Goal: Transaction & Acquisition: Book appointment/travel/reservation

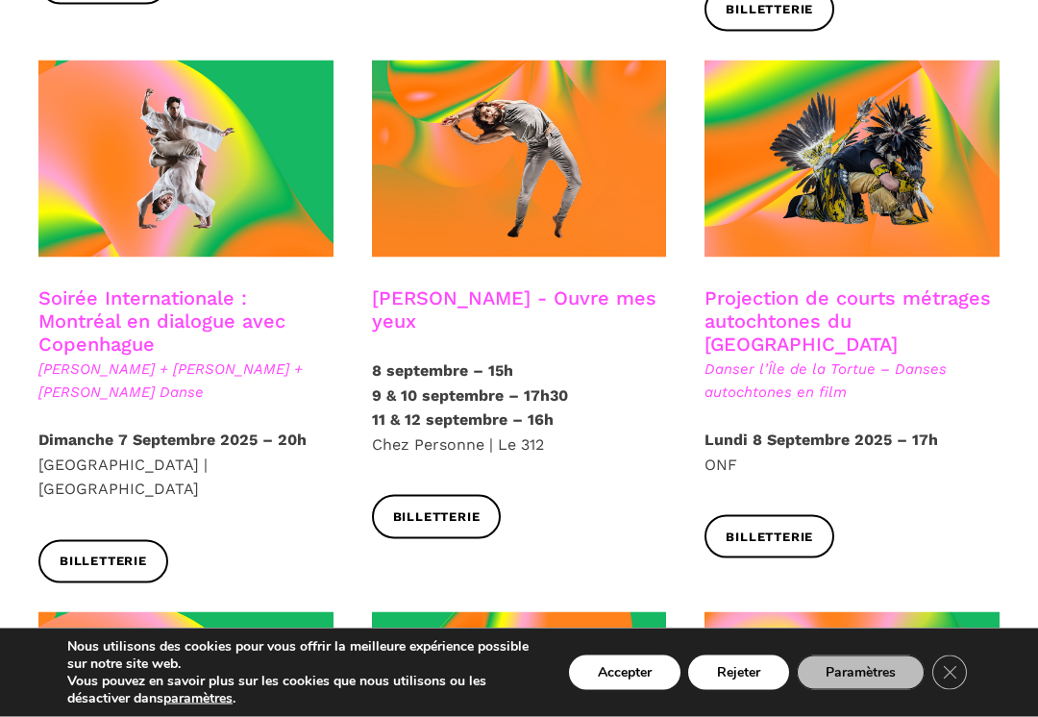
scroll to position [1097, 0]
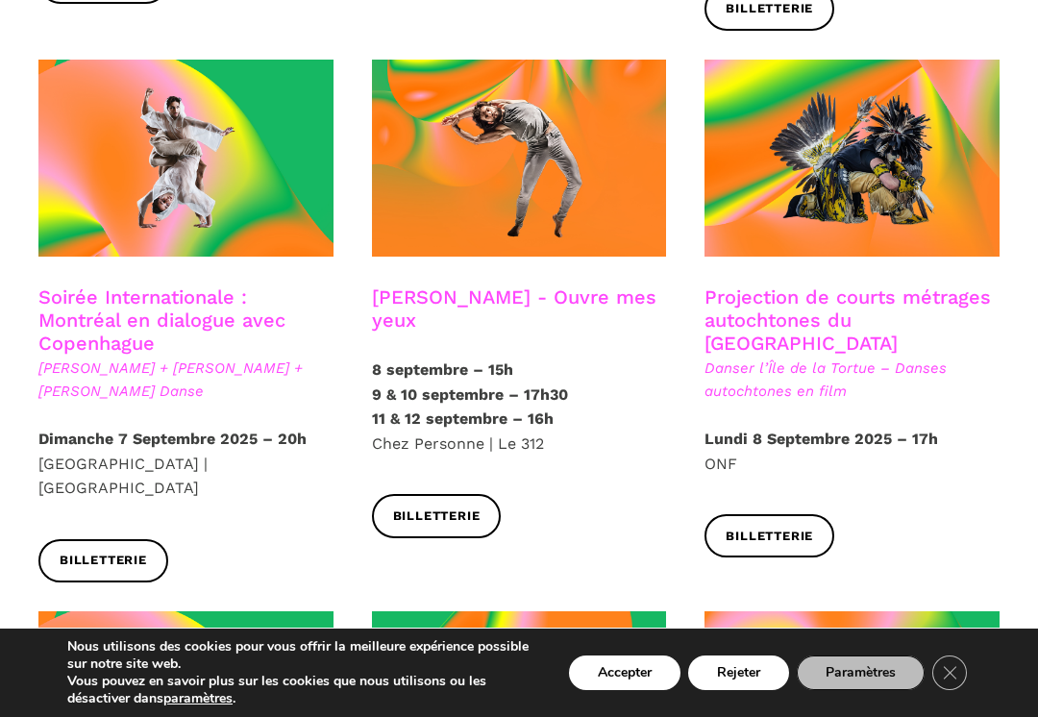
click at [541, 385] on strong "9 & 10 septembre – 17h30 11 & 12 septembre – 16h" at bounding box center [470, 406] width 196 height 43
click at [461, 494] on link "Billetterie" at bounding box center [437, 515] width 130 height 43
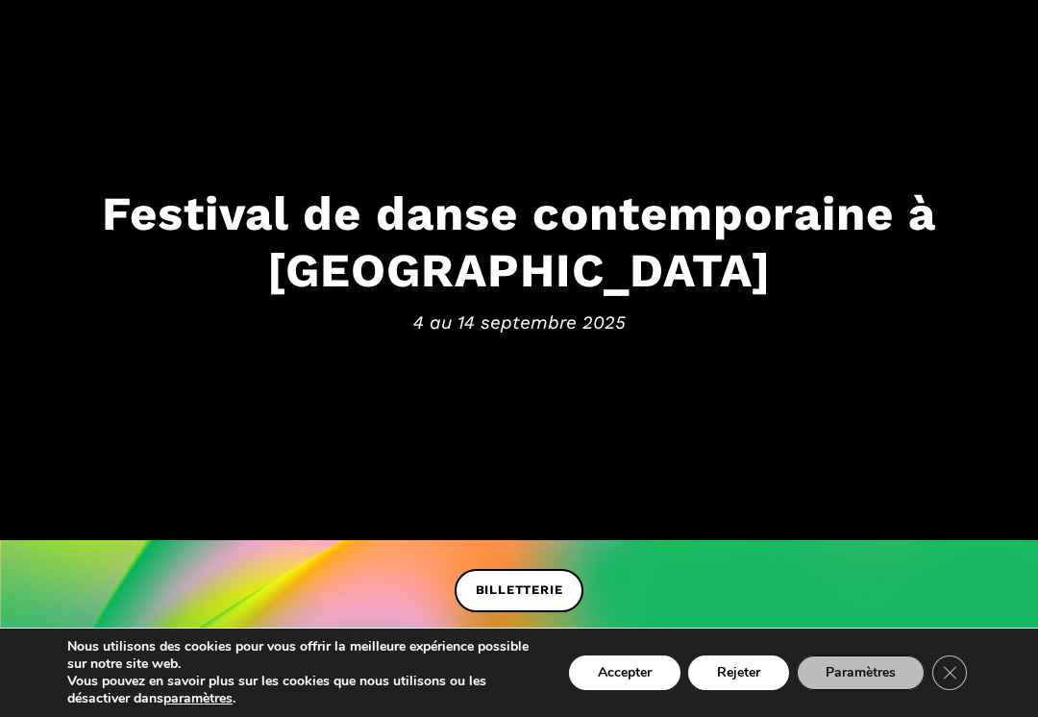
scroll to position [178, 0]
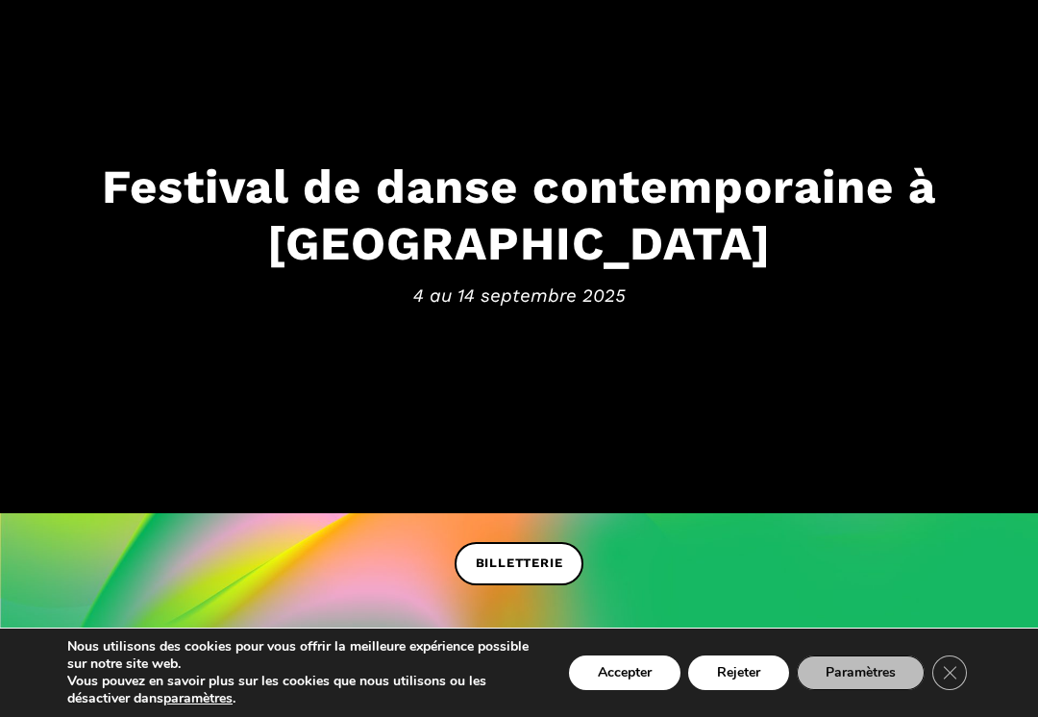
click at [802, 294] on span "4 au 14 septembre 2025" at bounding box center [518, 296] width 999 height 29
click at [529, 572] on span "BILLETTERIE" at bounding box center [519, 564] width 87 height 20
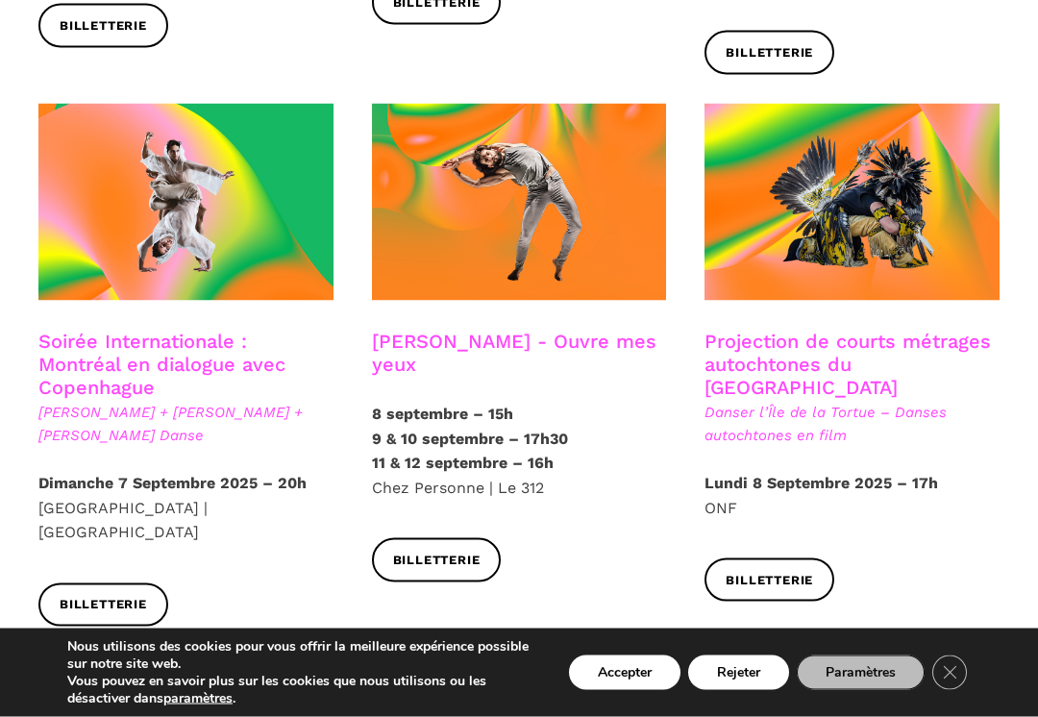
scroll to position [1055, 0]
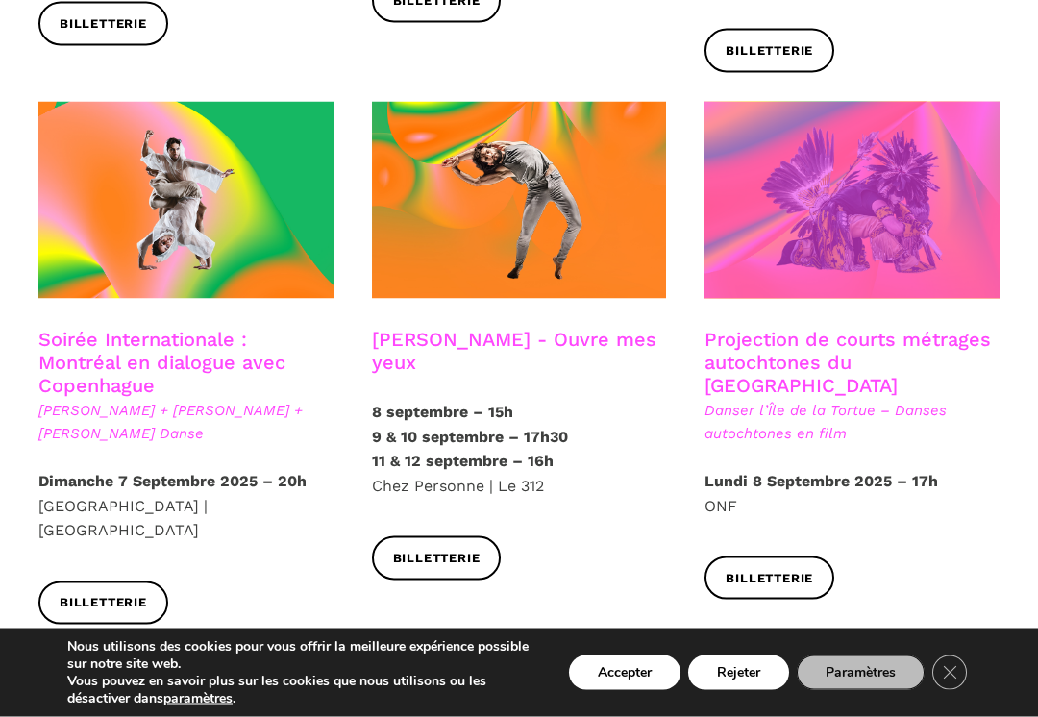
click at [898, 179] on span at bounding box center [851, 200] width 295 height 197
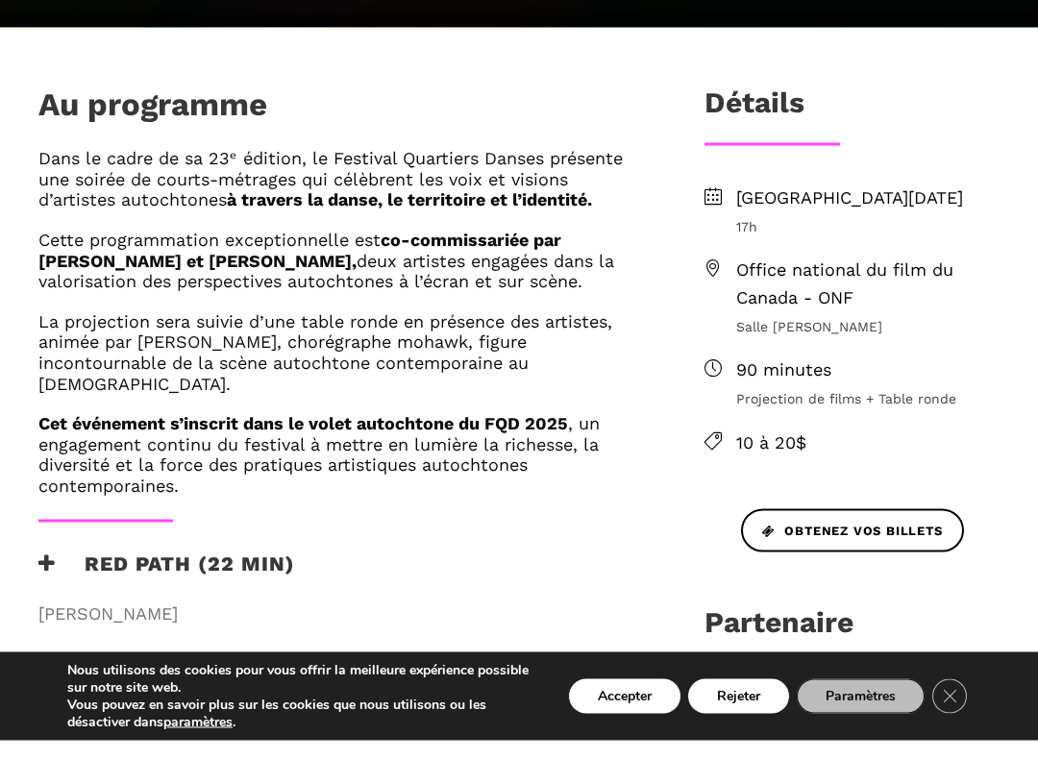
scroll to position [506, 0]
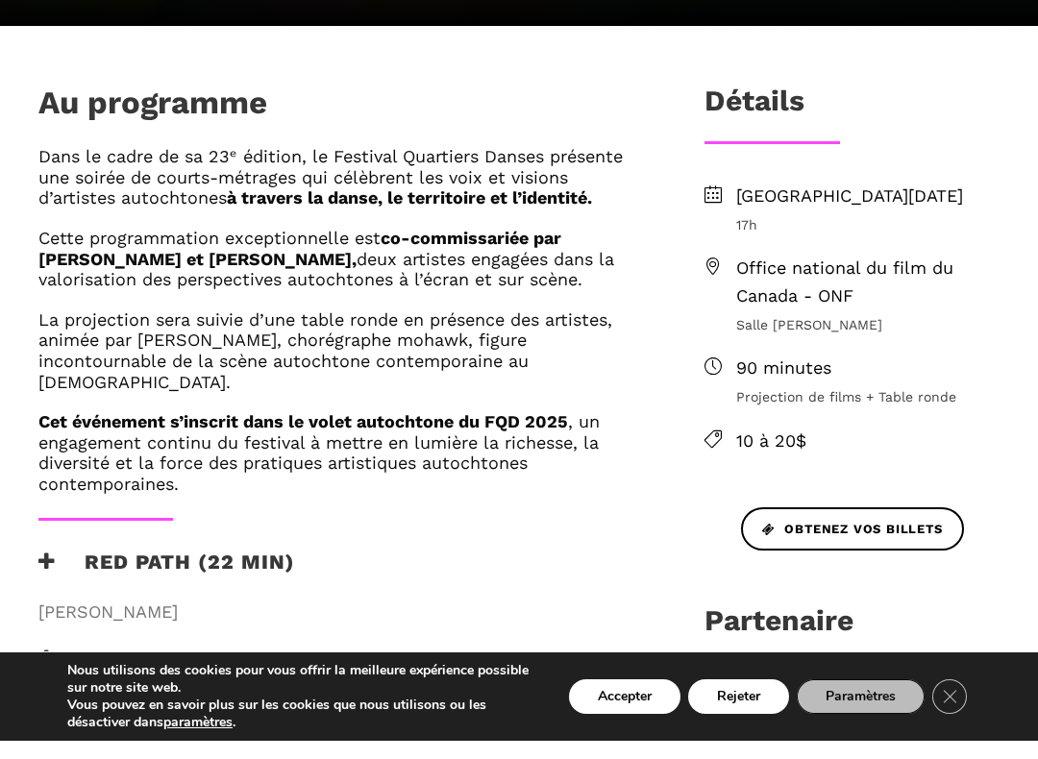
click at [828, 283] on span "Office national du film du Canada - ONF" at bounding box center [867, 301] width 263 height 56
click at [859, 308] on div "Office national du film du Canada - ONF Salle [PERSON_NAME]" at bounding box center [867, 313] width 263 height 81
click at [729, 251] on ul "[DATE] 17h Office national du film du Canada - ONF Salle [PERSON_NAME] 90 minut…" at bounding box center [851, 337] width 295 height 272
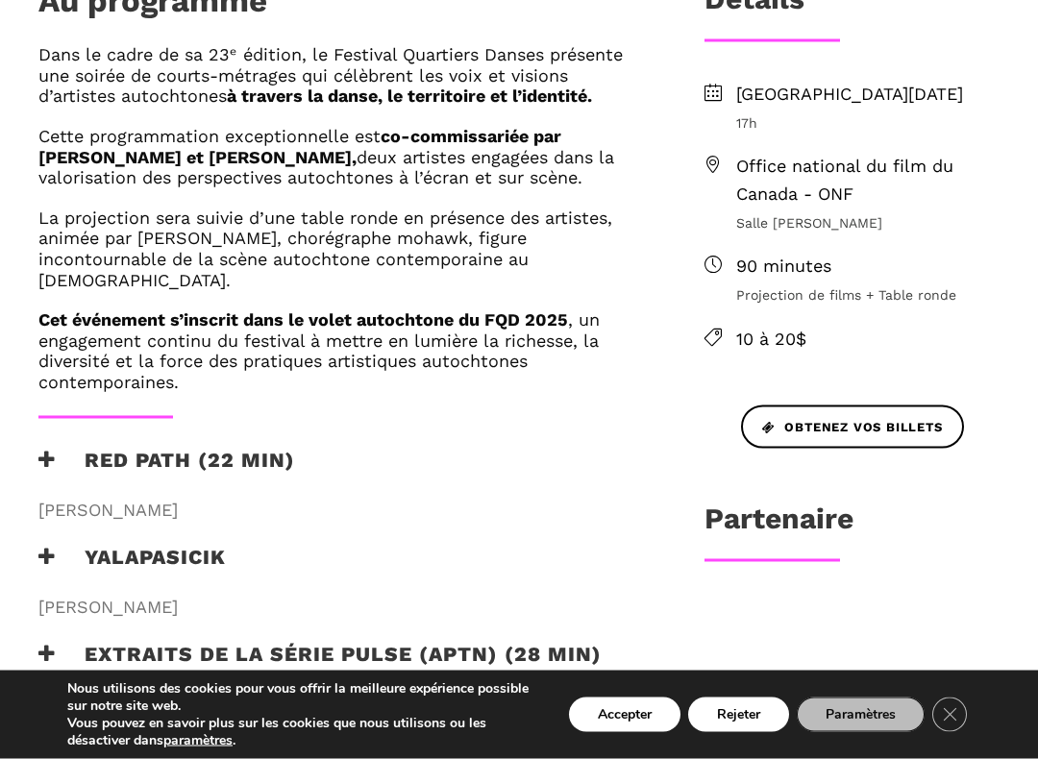
scroll to position [617, 0]
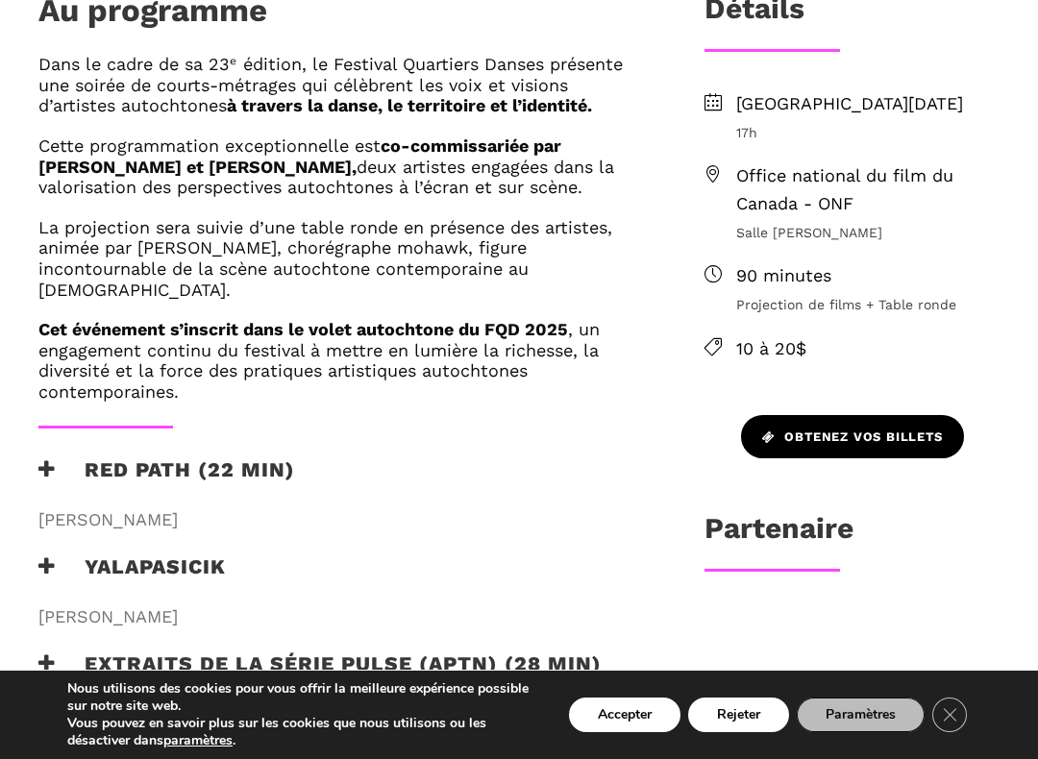
click at [916, 428] on span "Obtenez vos billets" at bounding box center [852, 438] width 181 height 20
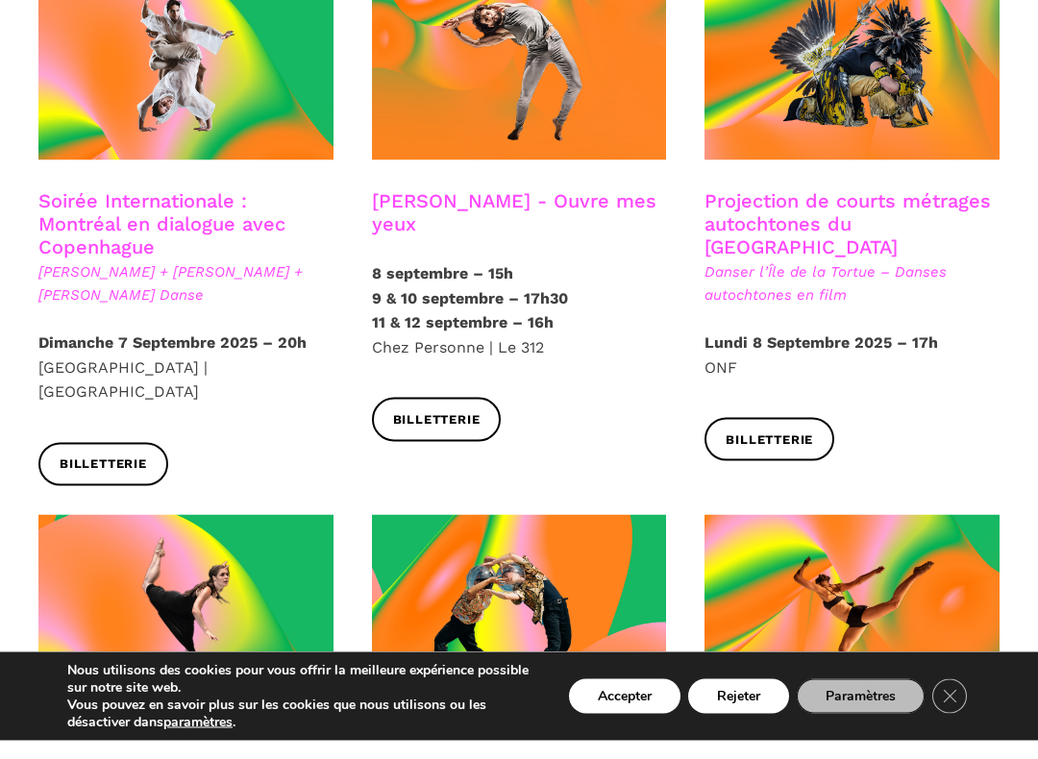
scroll to position [1178, 0]
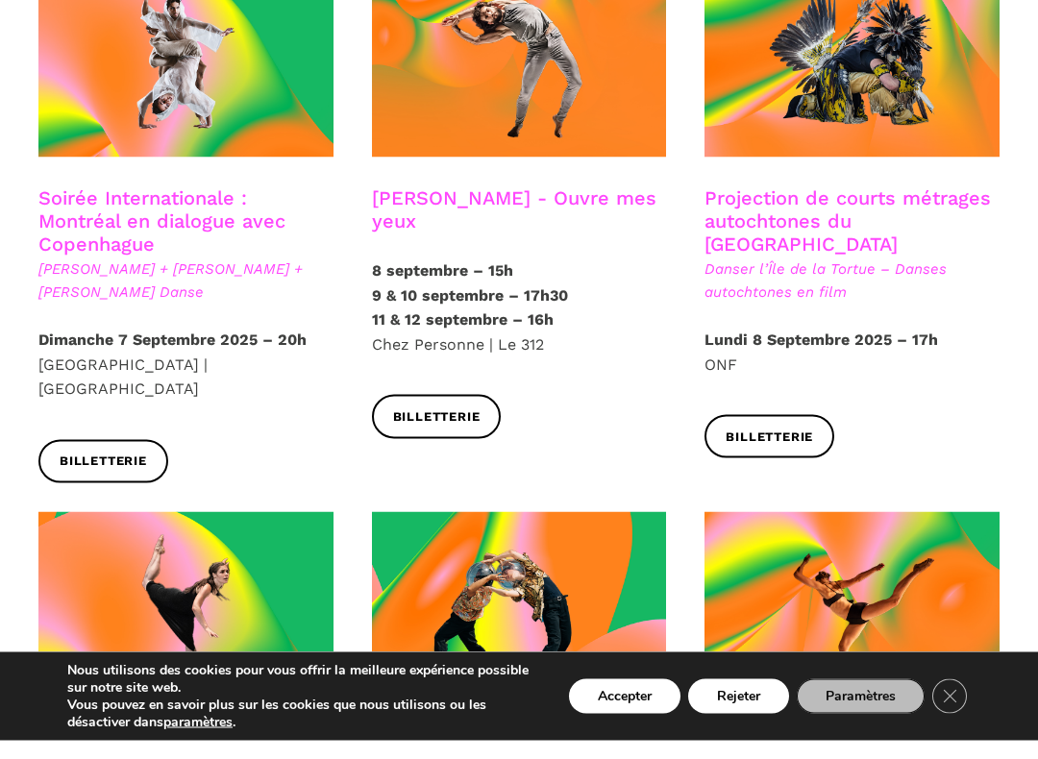
click at [877, 205] on h3 "Projection de courts métrages autochtones du Québec" at bounding box center [851, 239] width 295 height 69
click at [868, 205] on h3 "Projection de courts métrages autochtones du Québec" at bounding box center [851, 239] width 295 height 69
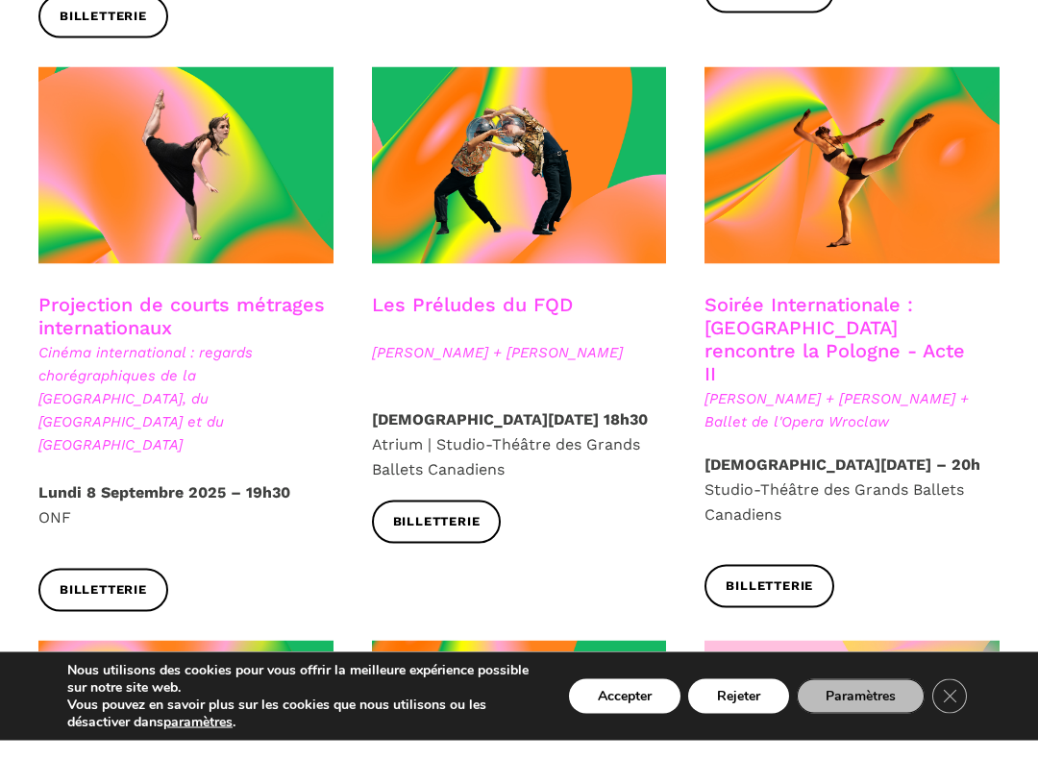
scroll to position [1636, 0]
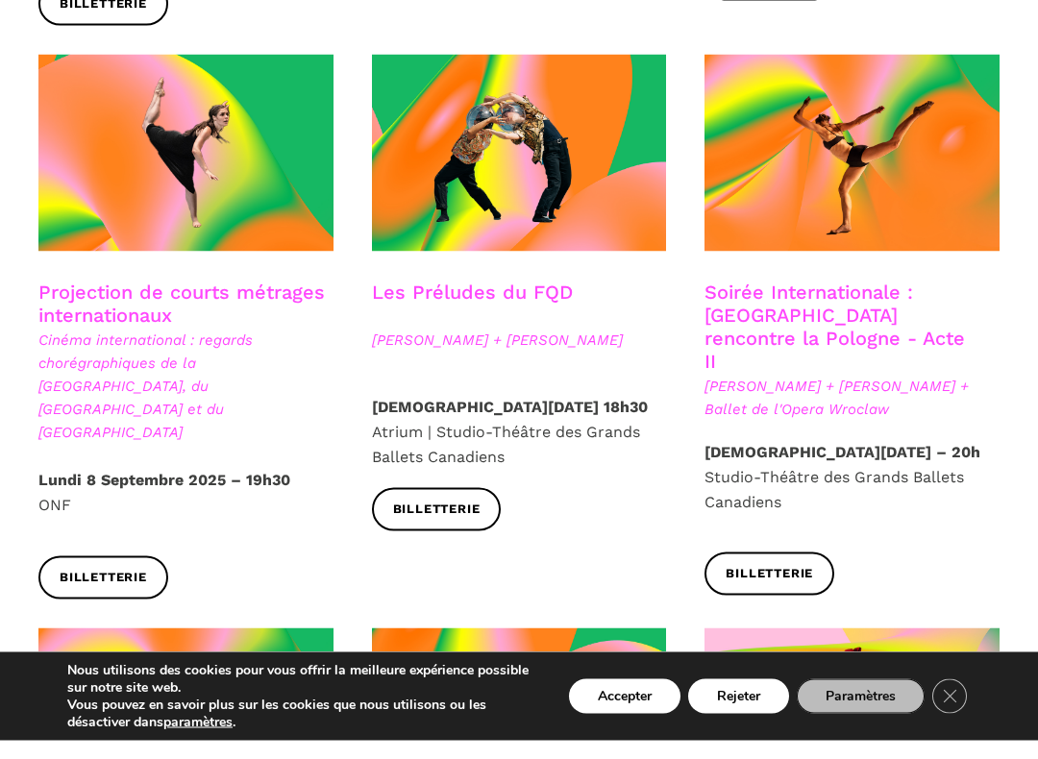
click at [876, 299] on link "Soirée Internationale : Montréal rencontre la Pologne - Acte II" at bounding box center [834, 345] width 260 height 92
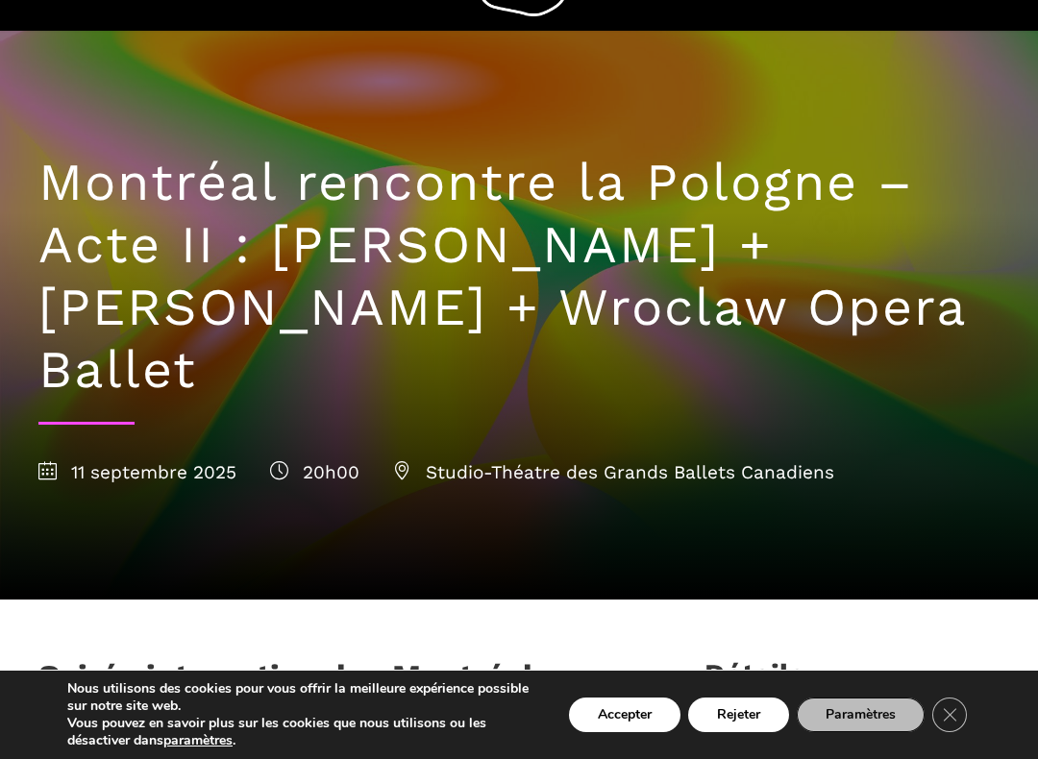
scroll to position [68, 0]
